Goal: Find specific fact: Find specific fact

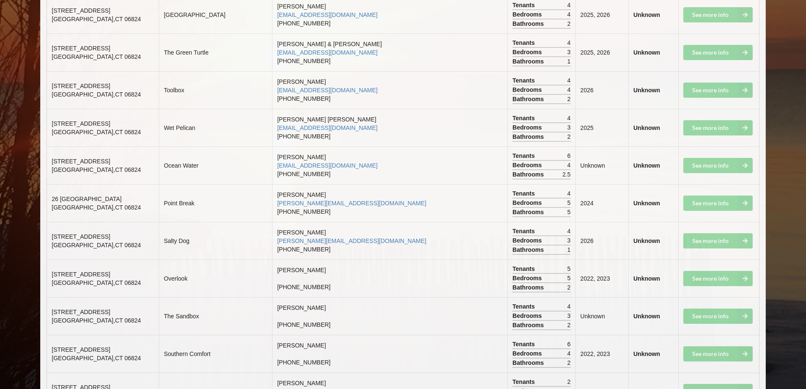
scroll to position [4213, 0]
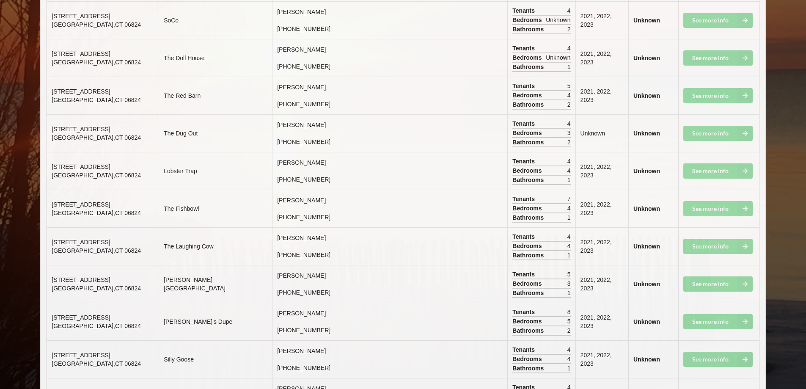
drag, startPoint x: 115, startPoint y: 191, endPoint x: 52, endPoint y: 189, distance: 63.1
click at [52, 201] on span "[STREET_ADDRESS]" at bounding box center [81, 204] width 58 height 7
copy span "[STREET_ADDRESS]"
